Goal: Task Accomplishment & Management: Complete application form

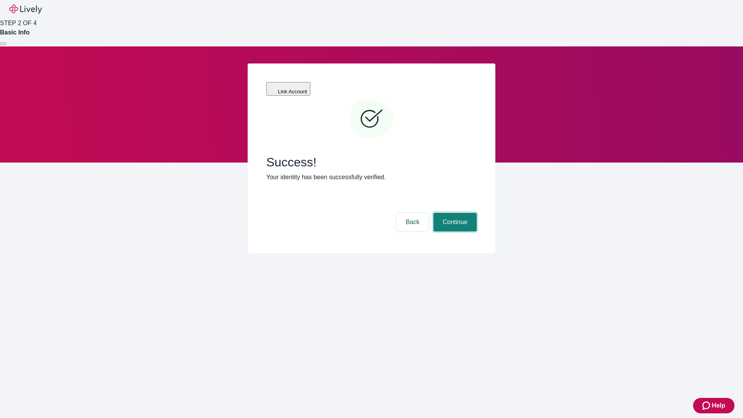
click at [454, 213] on button "Continue" at bounding box center [455, 222] width 43 height 19
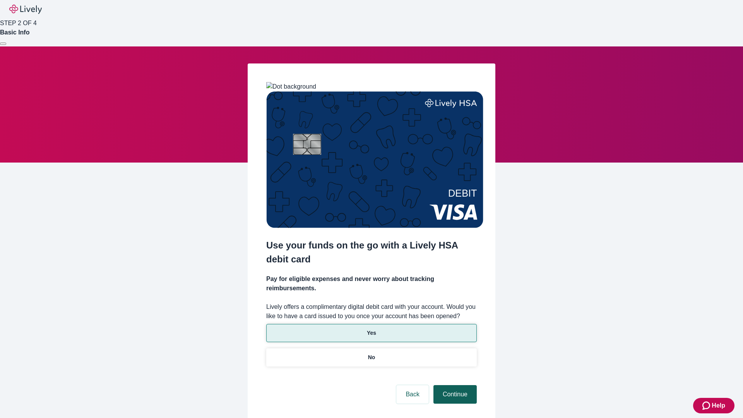
click at [371, 354] on p "No" at bounding box center [371, 358] width 7 height 8
click at [454, 385] on button "Continue" at bounding box center [455, 394] width 43 height 19
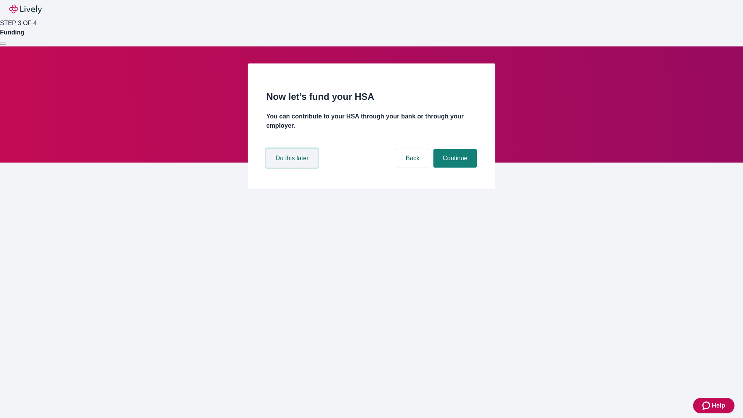
click at [293, 168] on button "Do this later" at bounding box center [291, 158] width 51 height 19
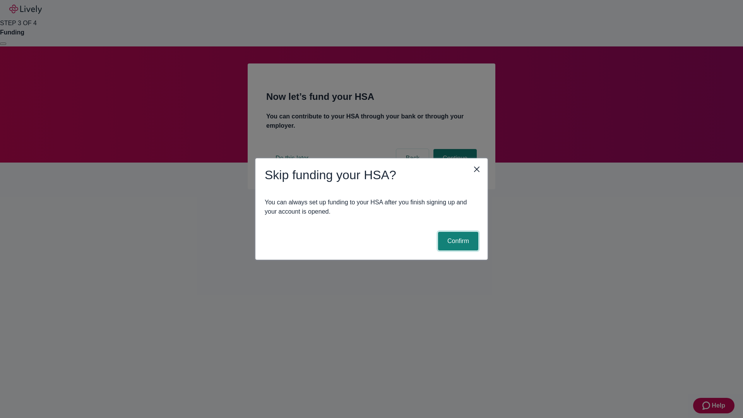
click at [457, 241] on button "Confirm" at bounding box center [458, 241] width 40 height 19
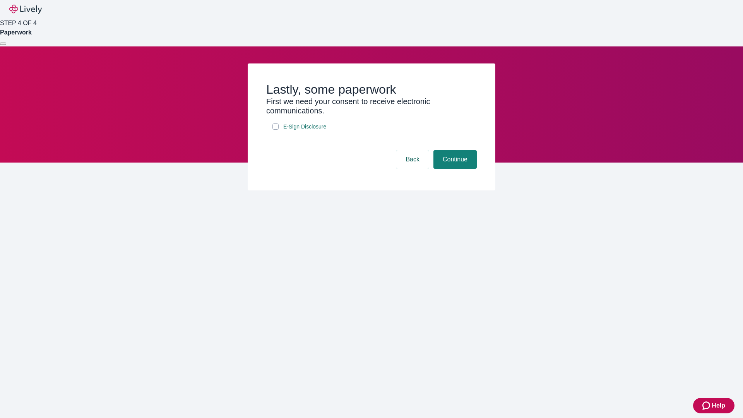
click at [276, 130] on input "E-Sign Disclosure" at bounding box center [276, 127] width 6 height 6
checkbox input "true"
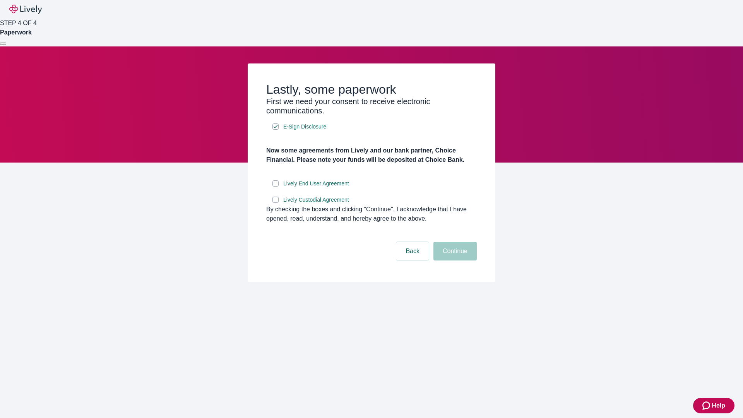
click at [276, 187] on input "Lively End User Agreement" at bounding box center [276, 183] width 6 height 6
checkbox input "true"
click at [276, 203] on input "Lively Custodial Agreement" at bounding box center [276, 200] width 6 height 6
checkbox input "true"
click at [454, 261] on button "Continue" at bounding box center [455, 251] width 43 height 19
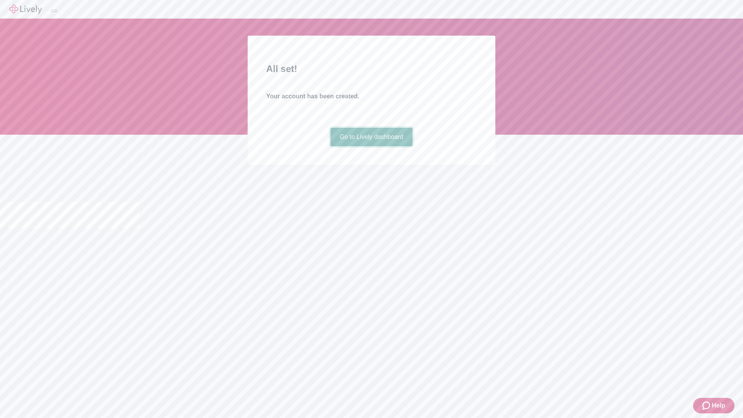
click at [371, 146] on link "Go to Lively dashboard" at bounding box center [372, 137] width 82 height 19
